Goal: Information Seeking & Learning: Learn about a topic

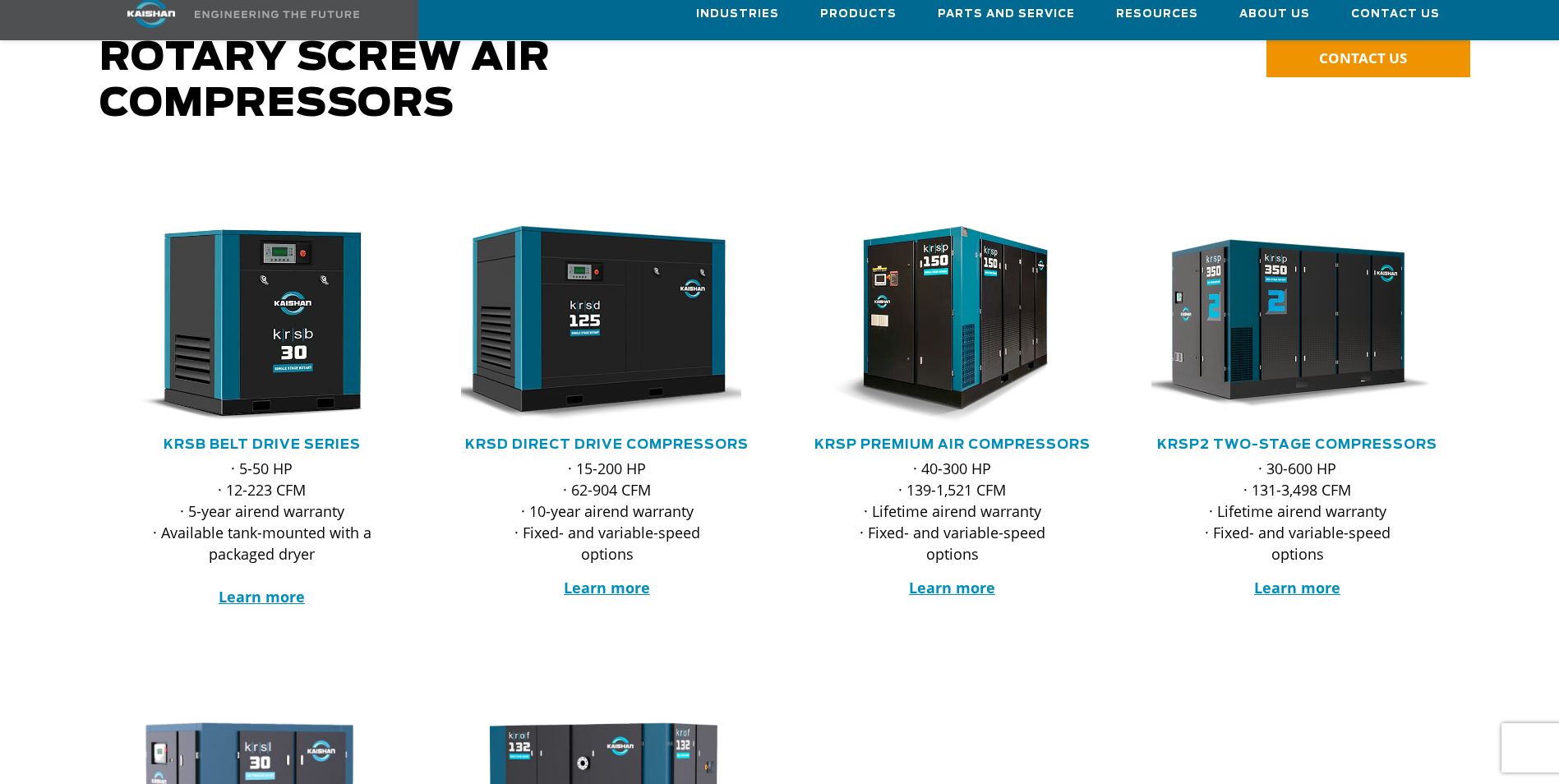
scroll to position [164, 0]
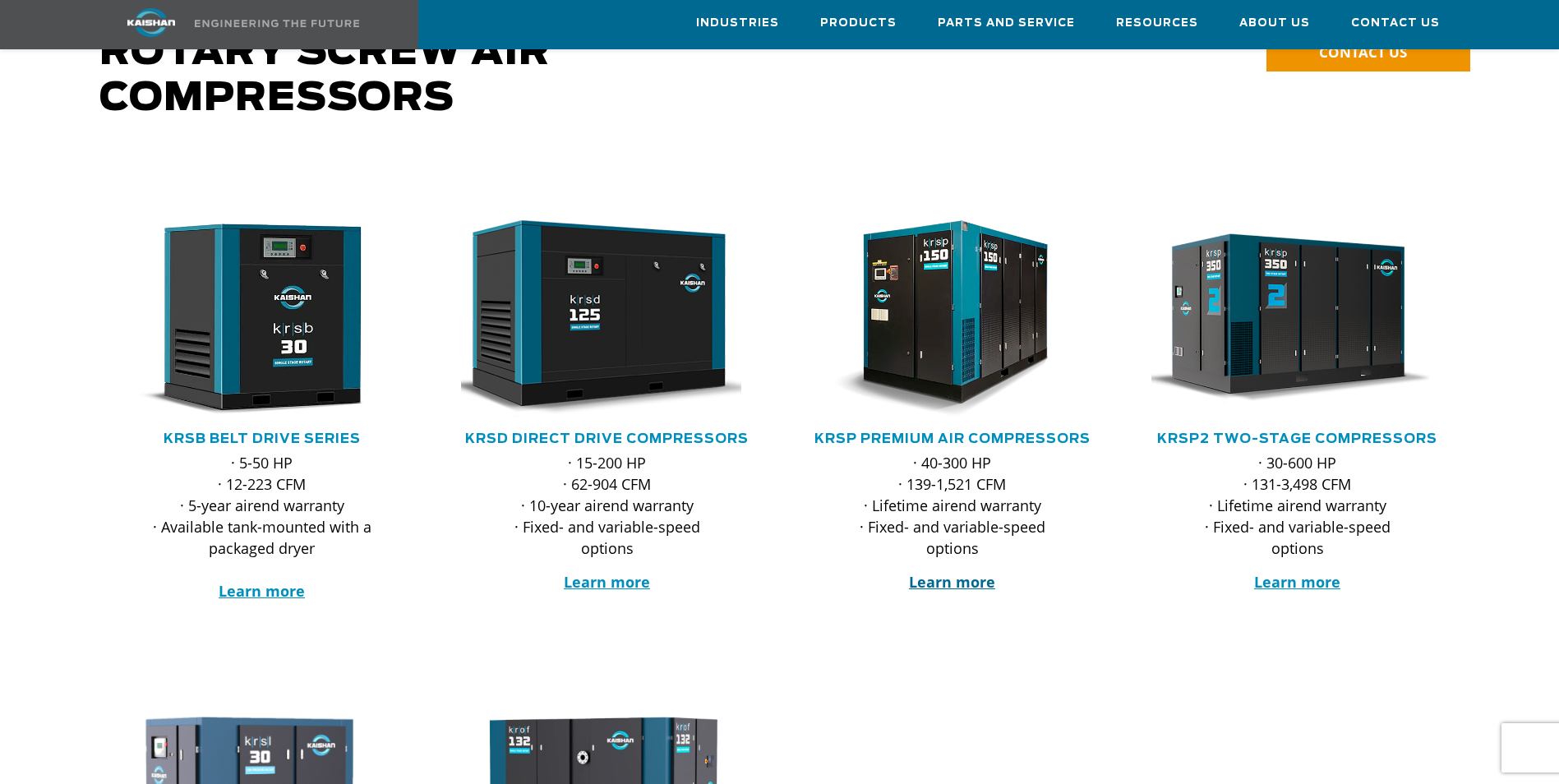
click at [950, 572] on strong "Learn more" at bounding box center [952, 581] width 86 height 19
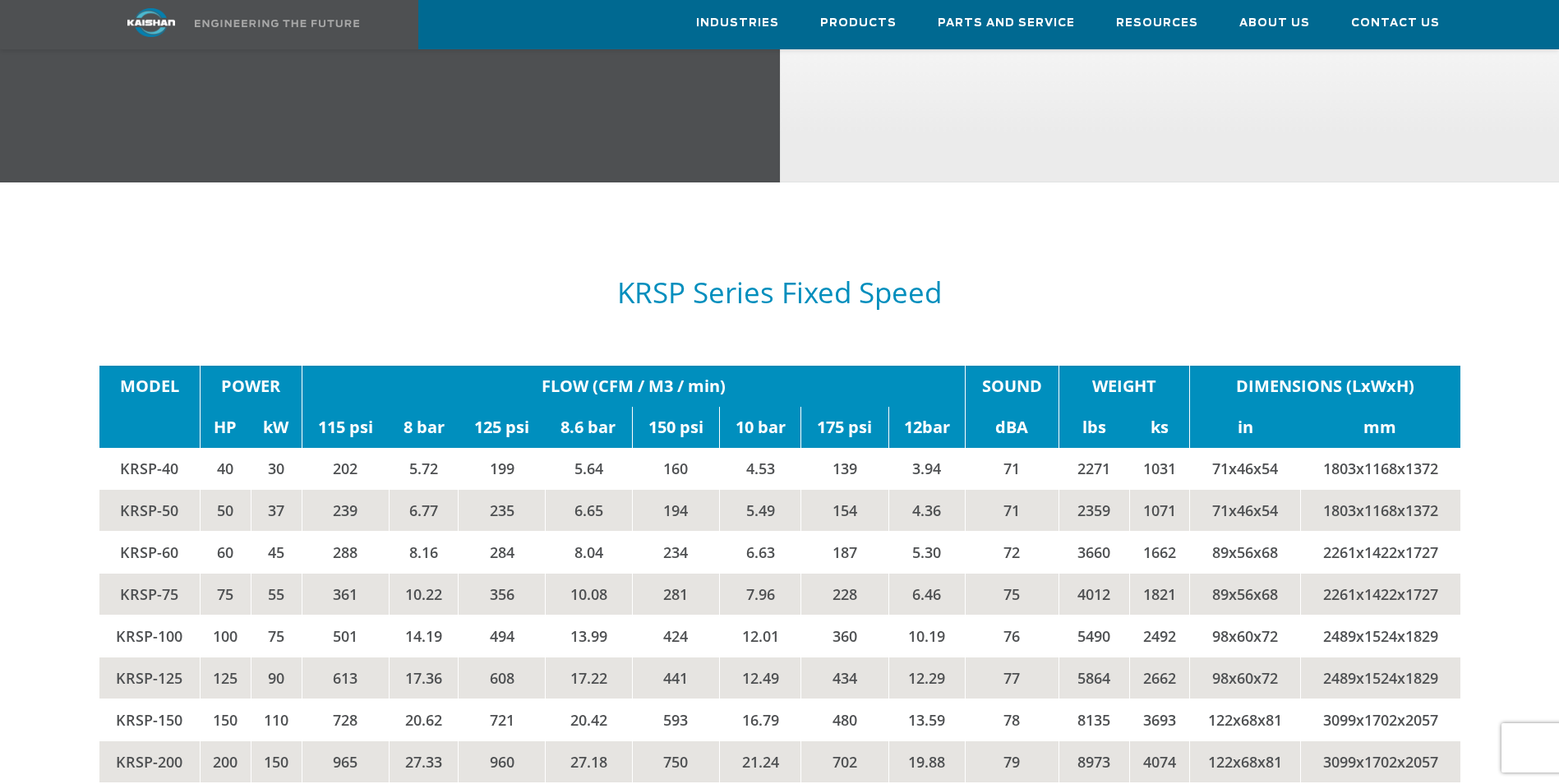
scroll to position [2876, 0]
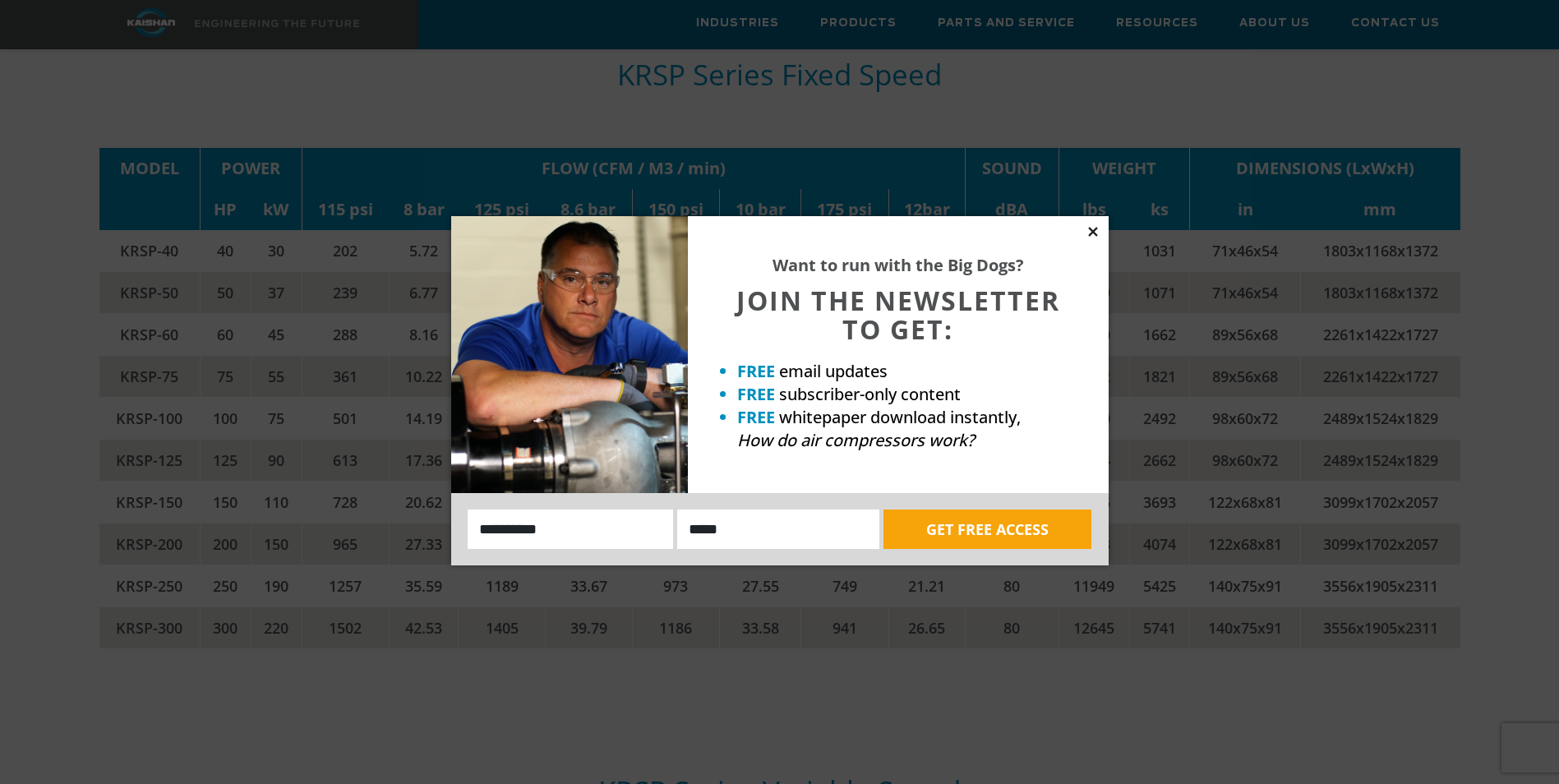
click at [1089, 237] on icon at bounding box center [1093, 232] width 15 height 15
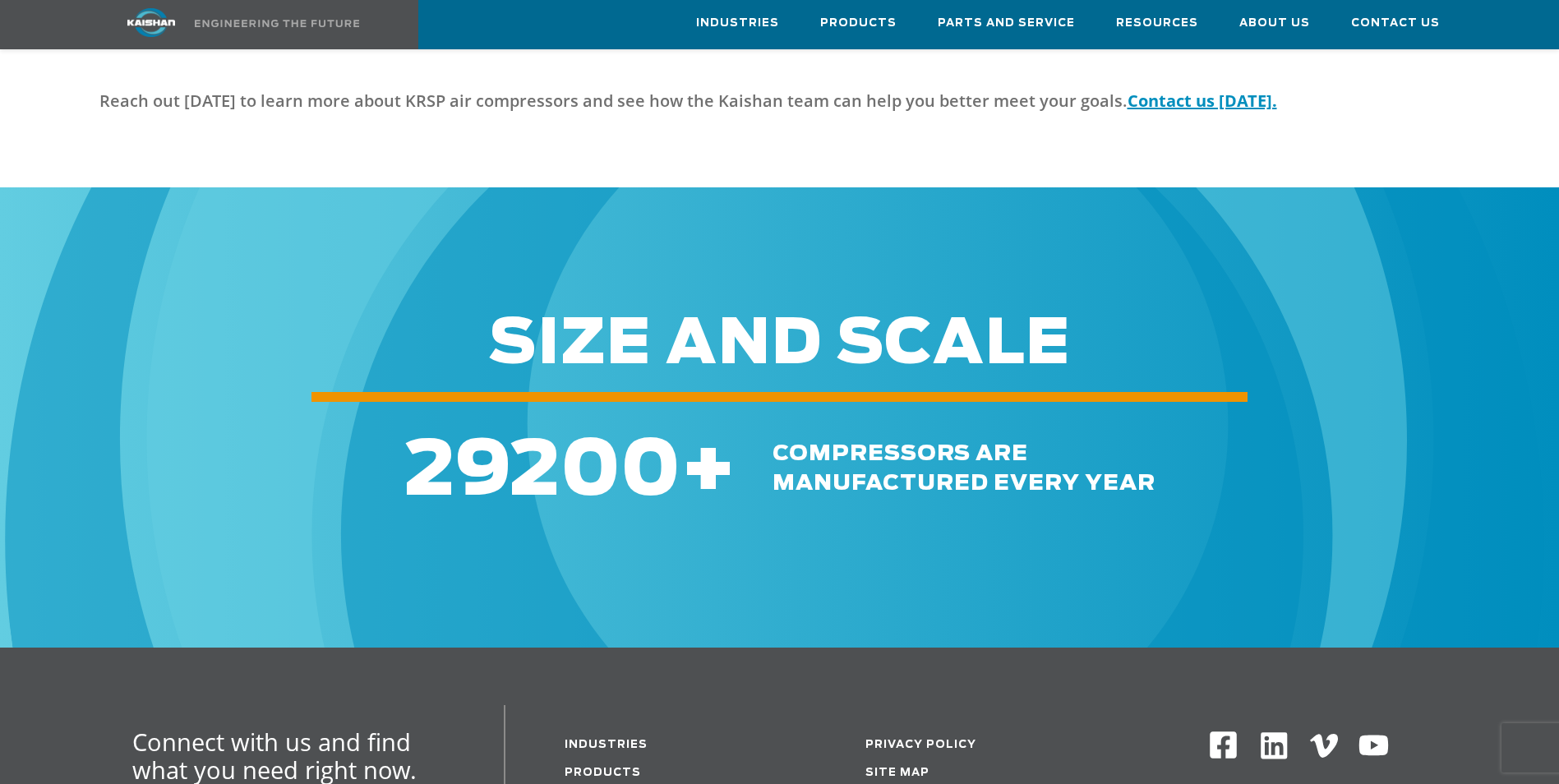
scroll to position [5012, 0]
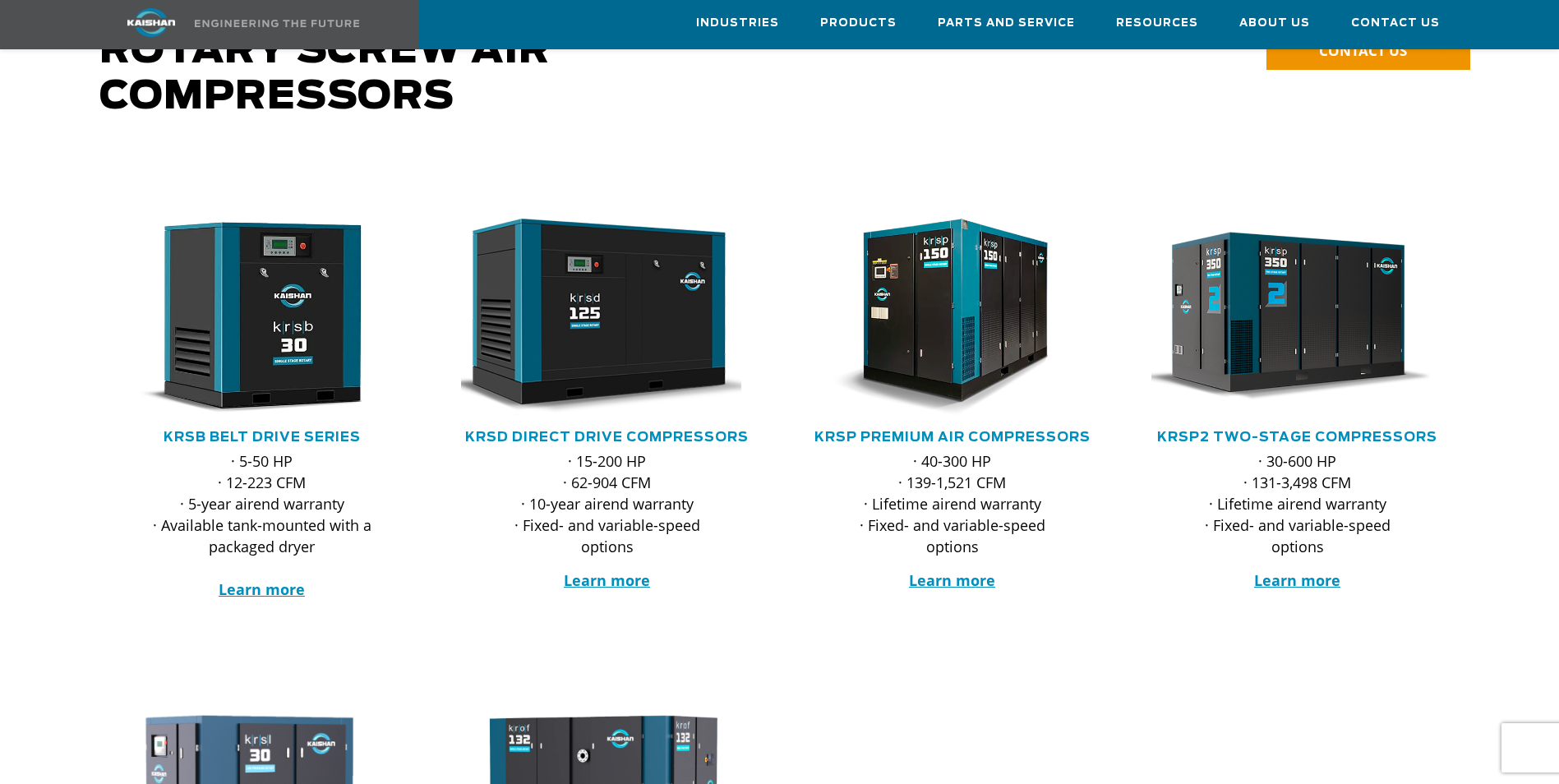
scroll to position [164, 0]
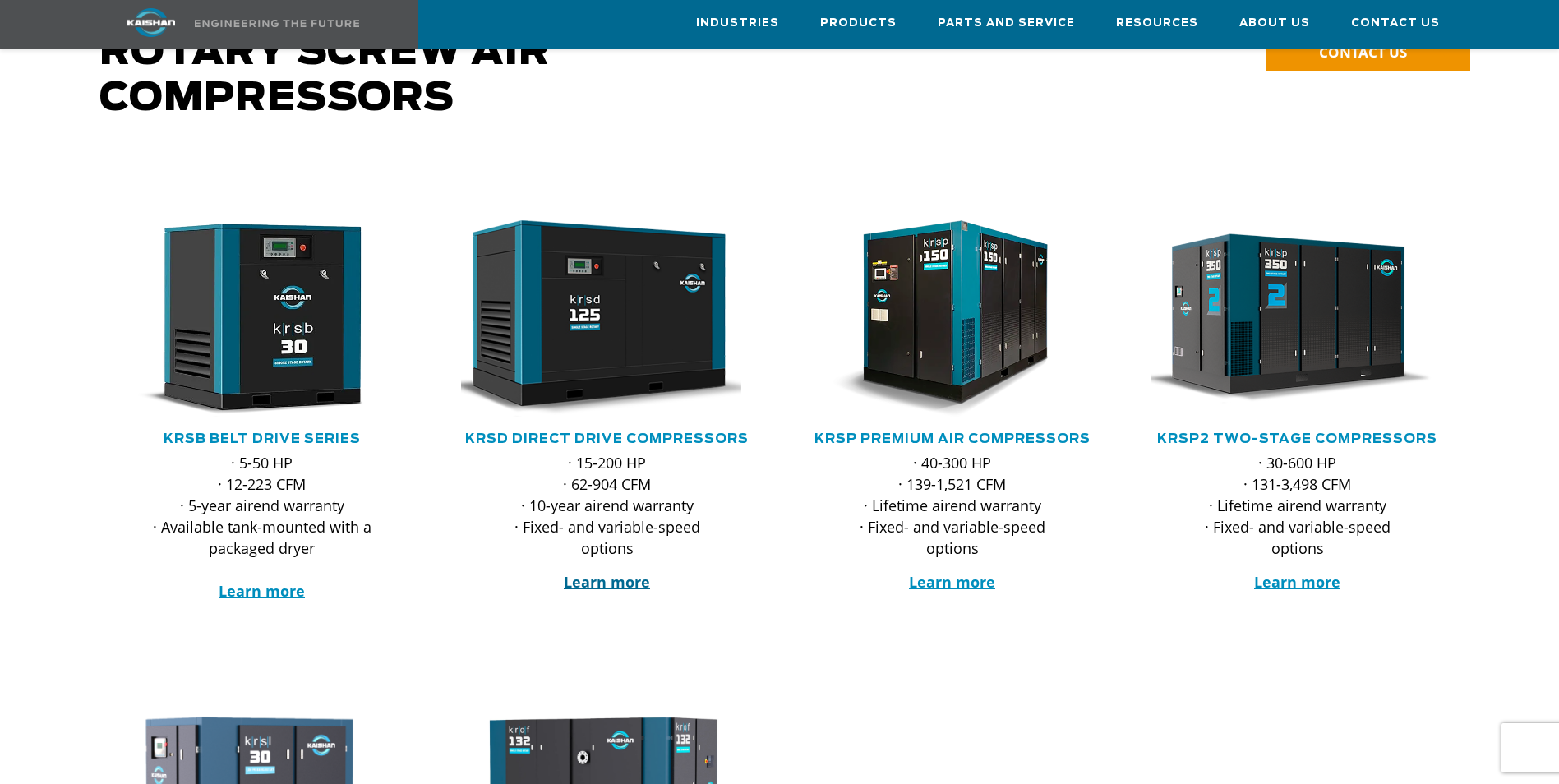
click at [622, 572] on strong "Learn more" at bounding box center [607, 581] width 86 height 19
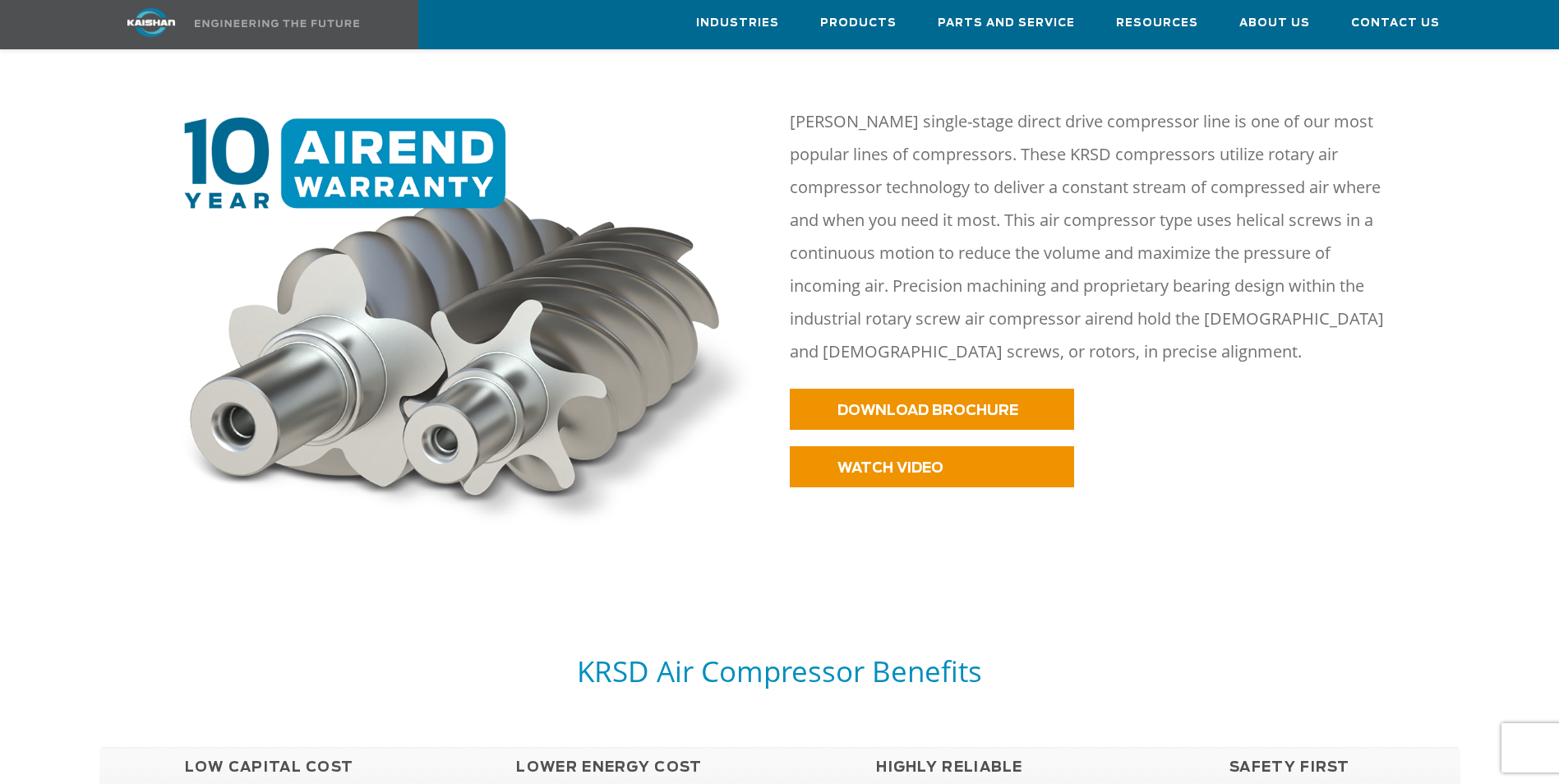
scroll to position [1068, 0]
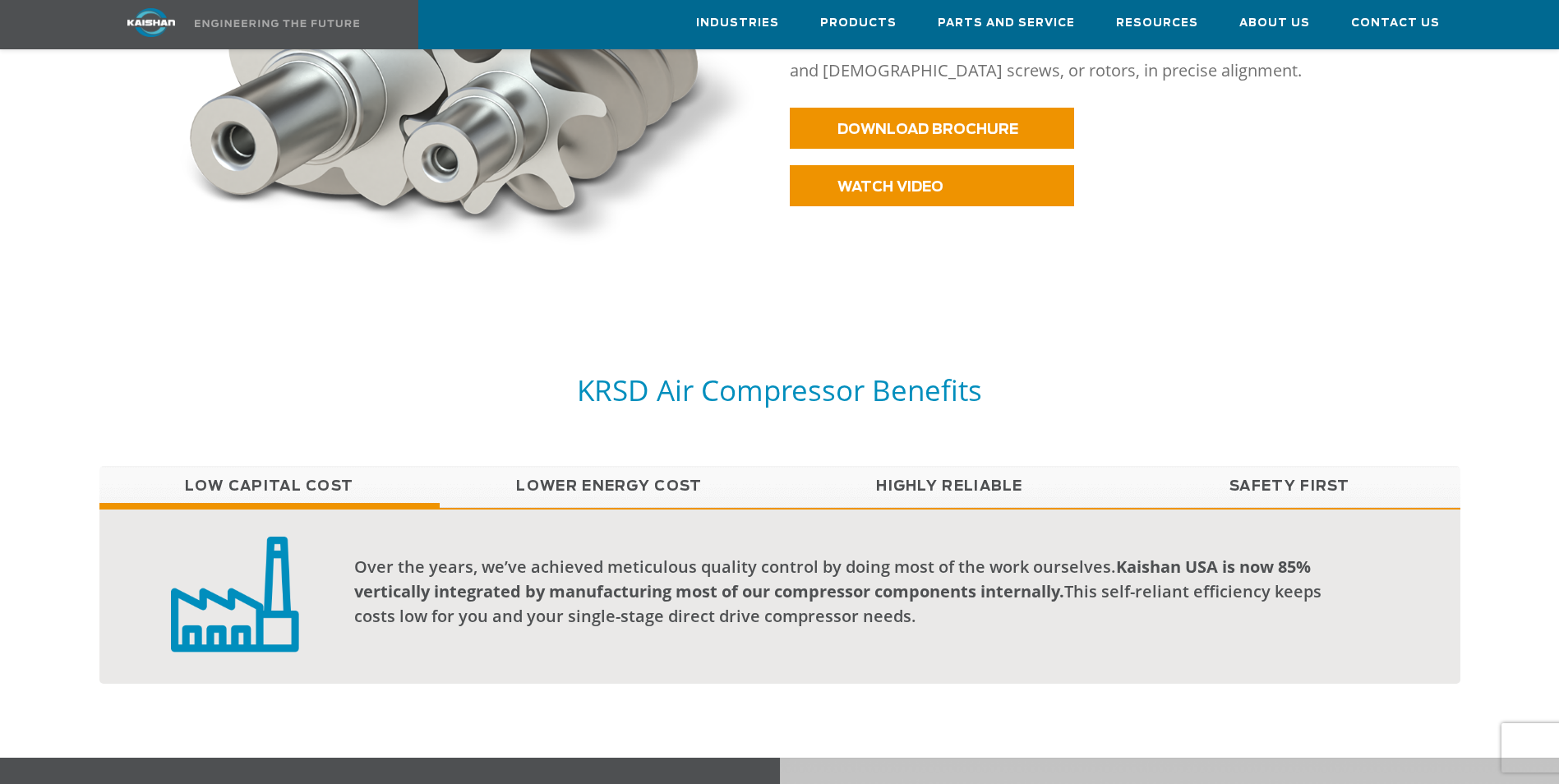
click at [637, 466] on link "Lower Energy Cost" at bounding box center [609, 486] width 340 height 41
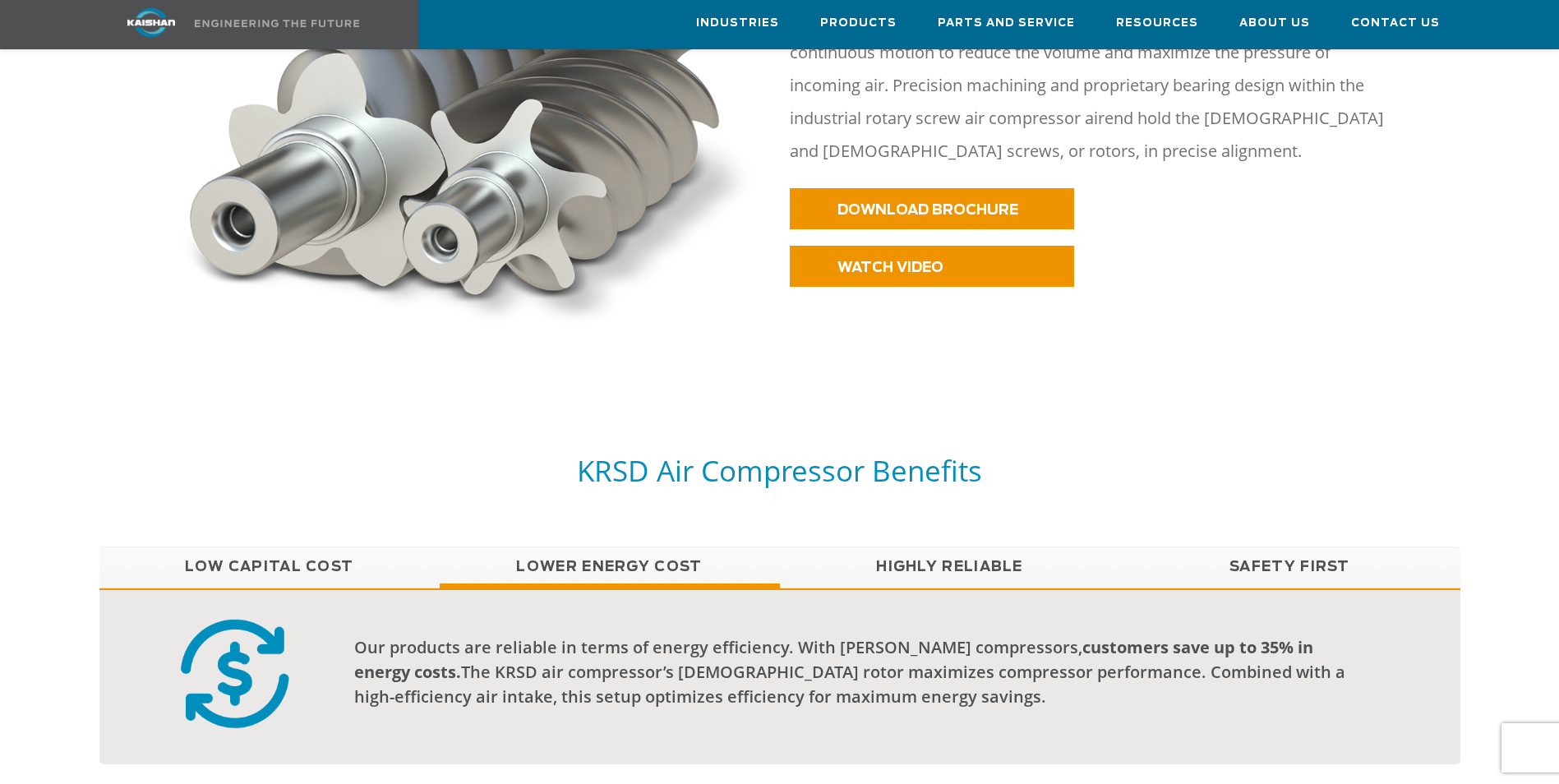
scroll to position [822, 0]
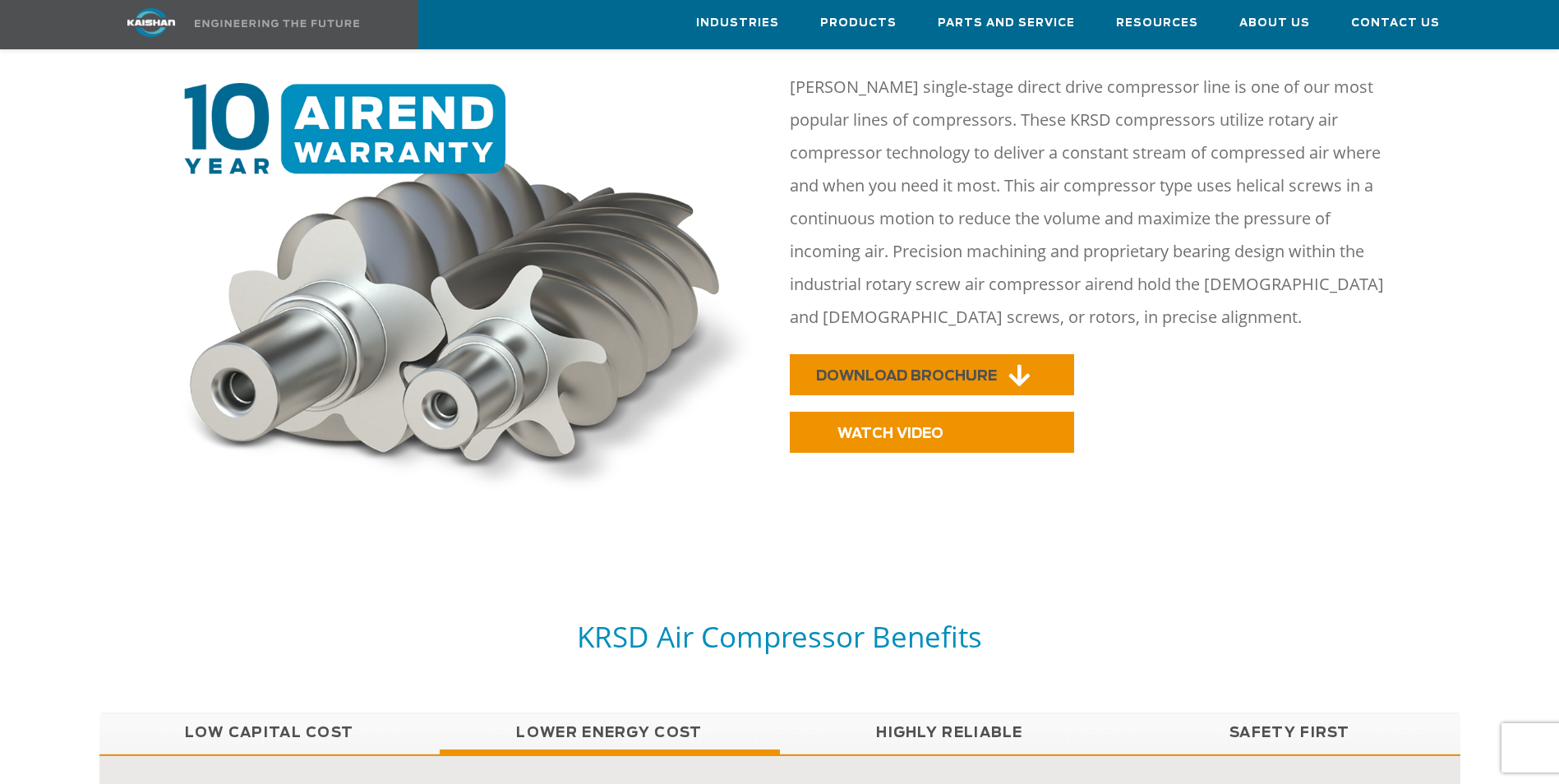
click at [980, 369] on span "DOWNLOAD BROCHURE" at bounding box center [906, 376] width 180 height 14
click at [904, 427] on span "WATCH VIDEO" at bounding box center [869, 433] width 106 height 14
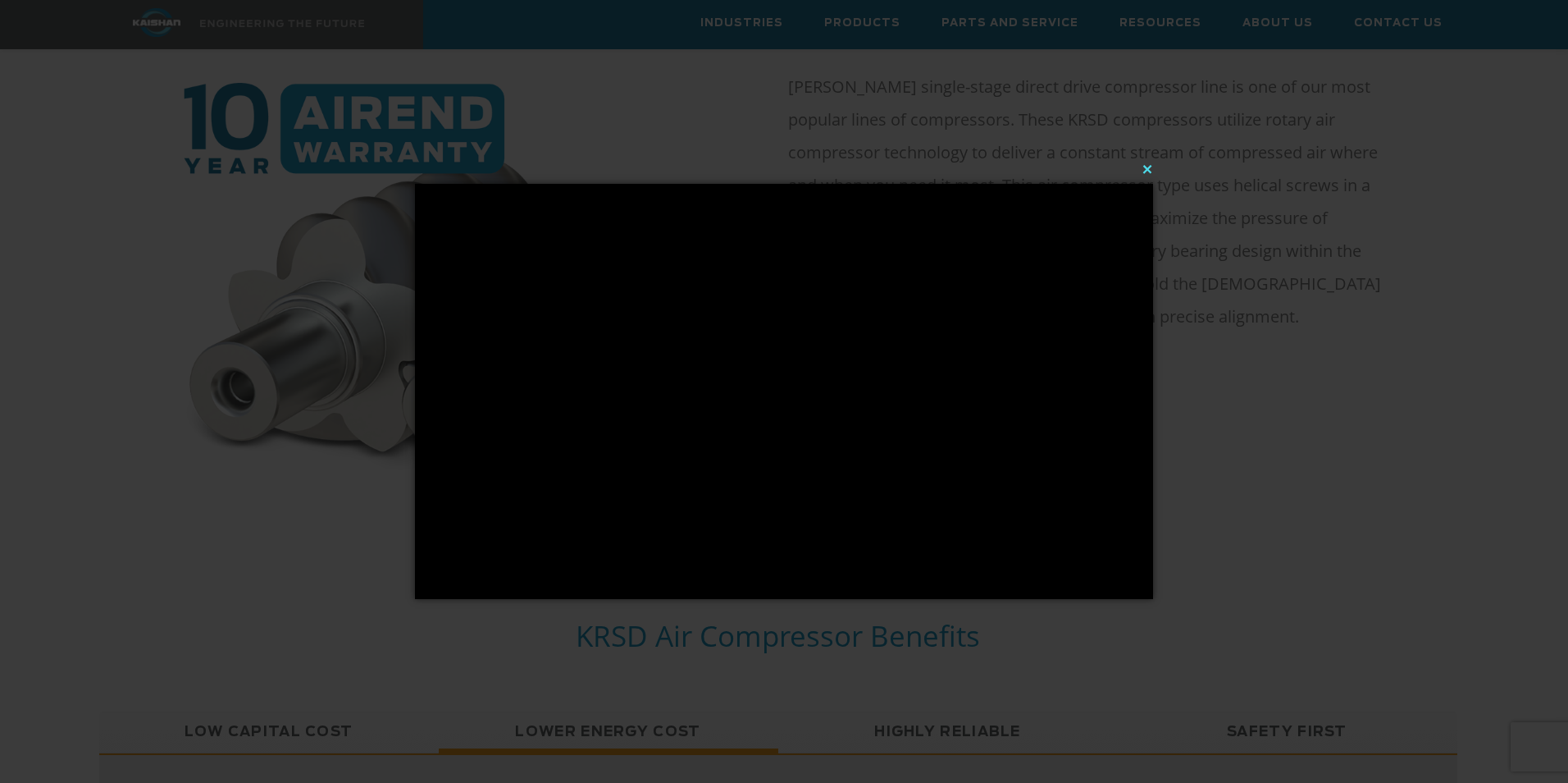
click at [1146, 162] on button "×" at bounding box center [789, 168] width 738 height 36
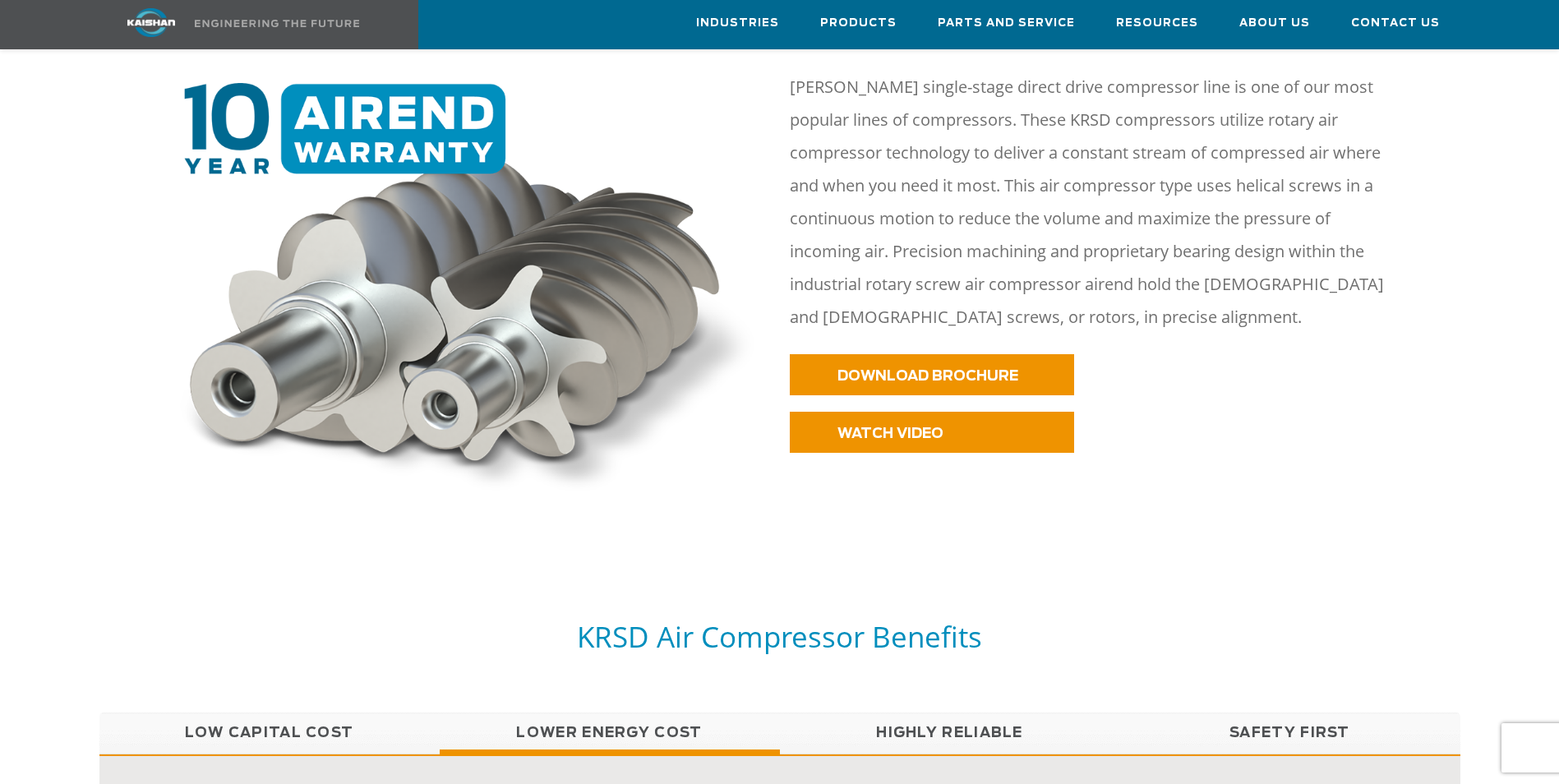
click at [282, 712] on link "Low Capital Cost" at bounding box center [269, 733] width 340 height 41
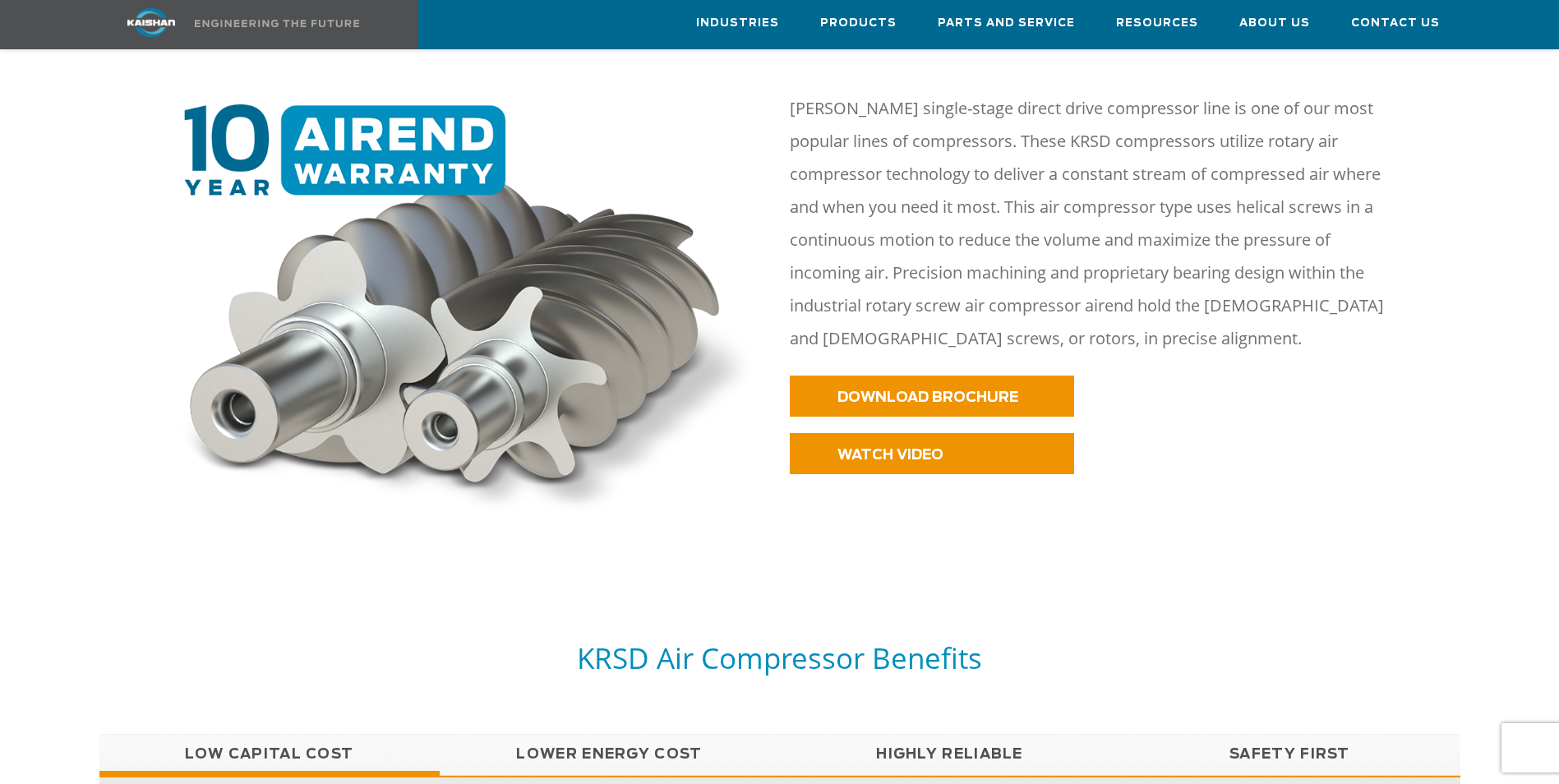
scroll to position [658, 0]
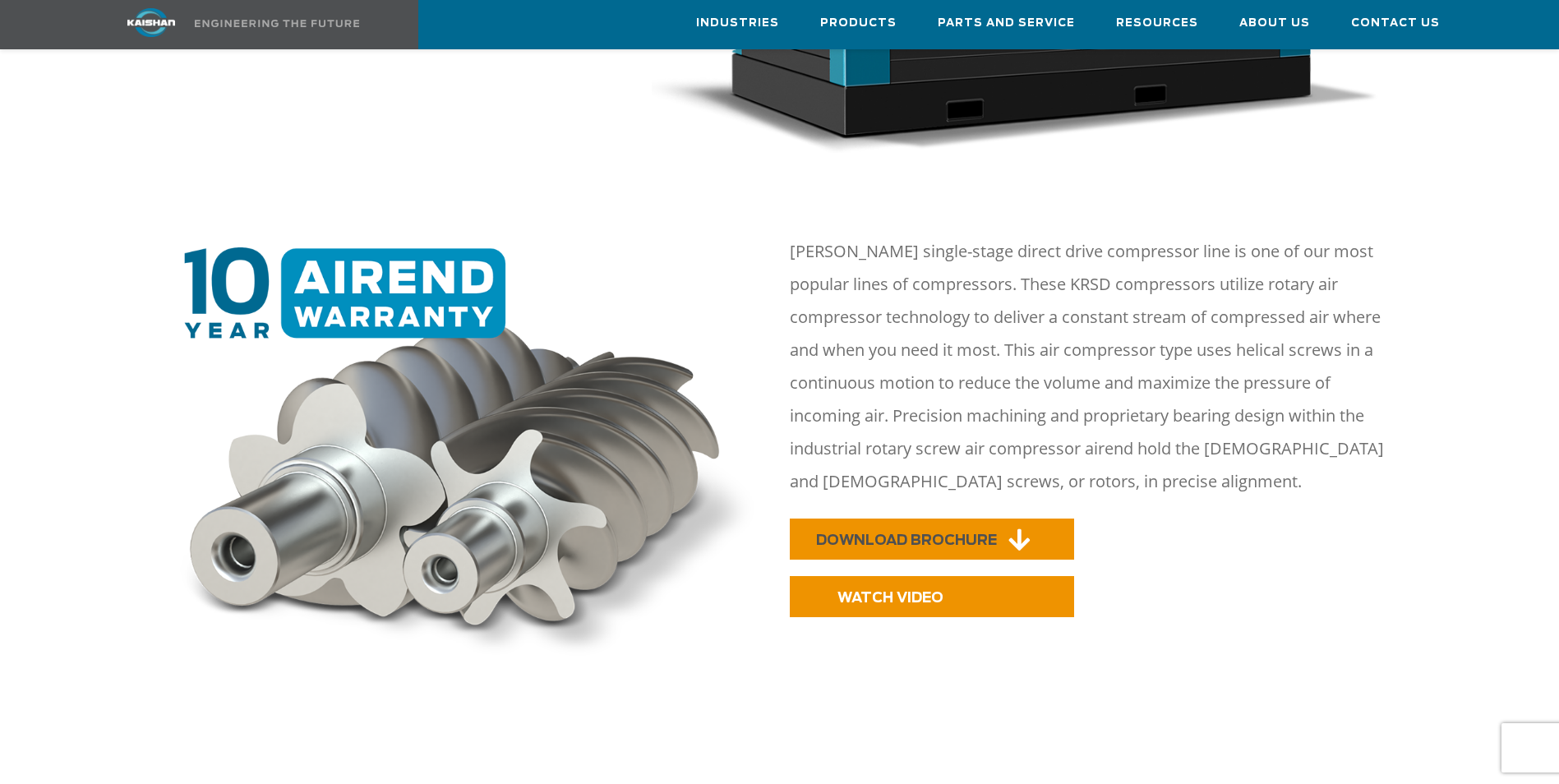
click at [1013, 528] on icon at bounding box center [1019, 540] width 21 height 24
click at [955, 524] on link "DOWNLOAD BROCHURE" at bounding box center [932, 539] width 284 height 41
